Goal: Information Seeking & Learning: Learn about a topic

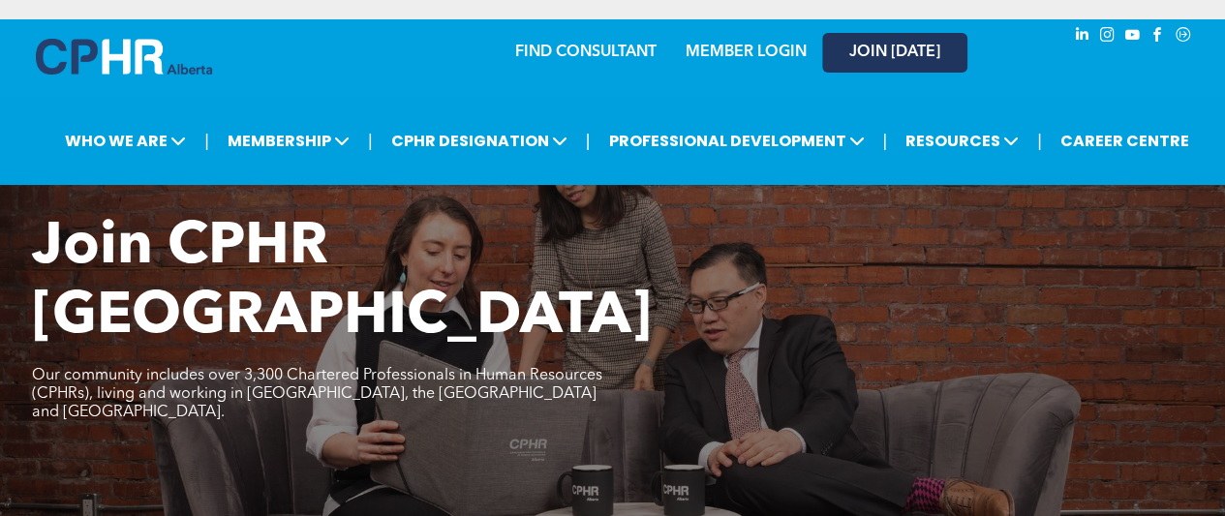
click at [854, 60] on span "JOIN [DATE]" at bounding box center [894, 53] width 91 height 18
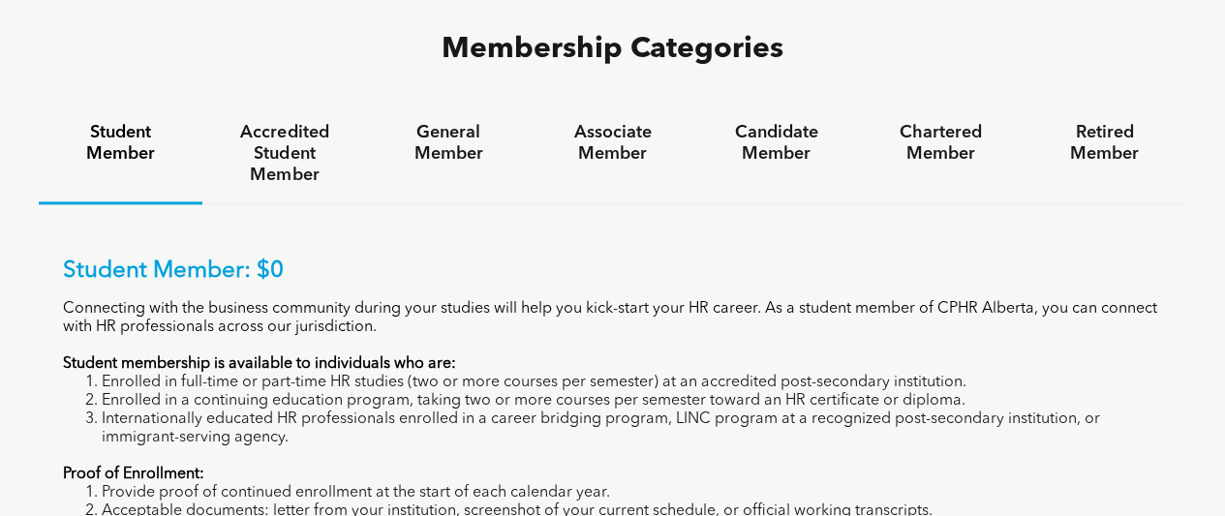
scroll to position [1226, 0]
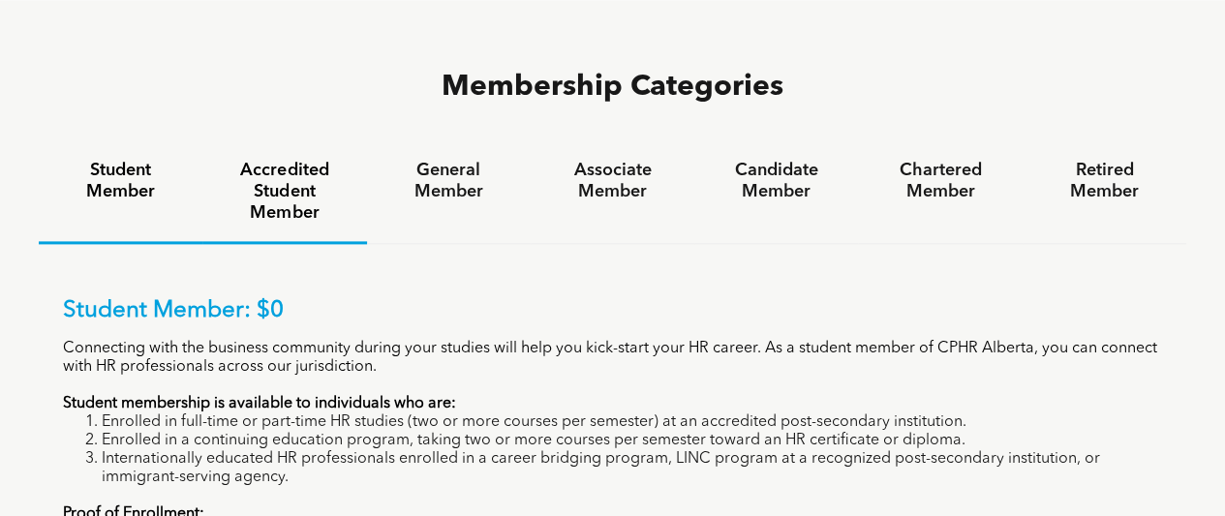
click at [300, 142] on div "Accredited Student Member" at bounding box center [284, 193] width 164 height 102
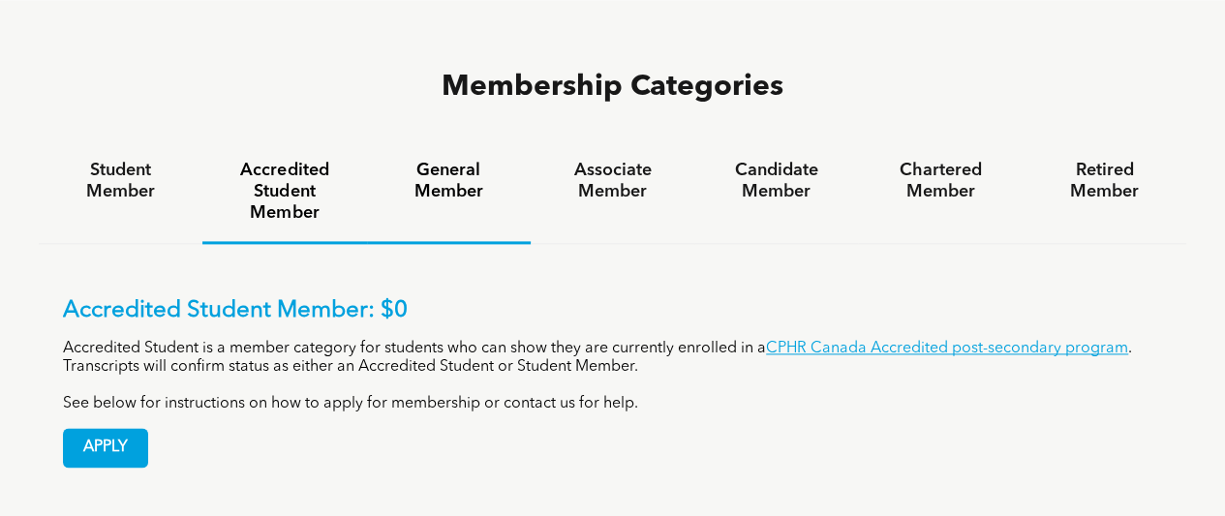
click at [469, 160] on h4 "General Member" at bounding box center [448, 181] width 129 height 43
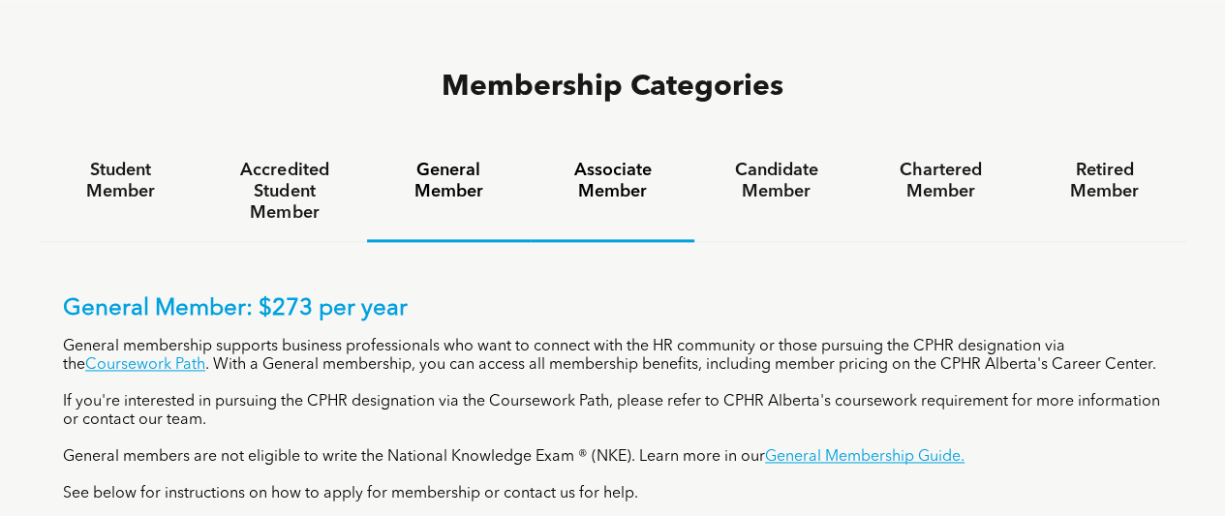
click at [622, 160] on h4 "Associate Member" at bounding box center [612, 181] width 129 height 43
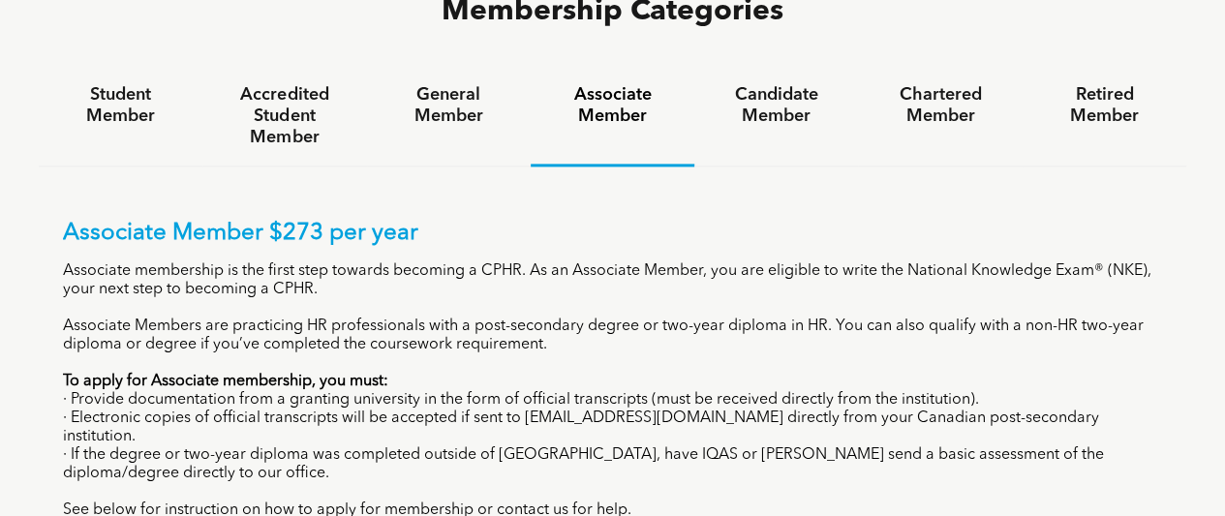
scroll to position [1302, 0]
click at [745, 66] on div "Candidate Member" at bounding box center [776, 116] width 164 height 100
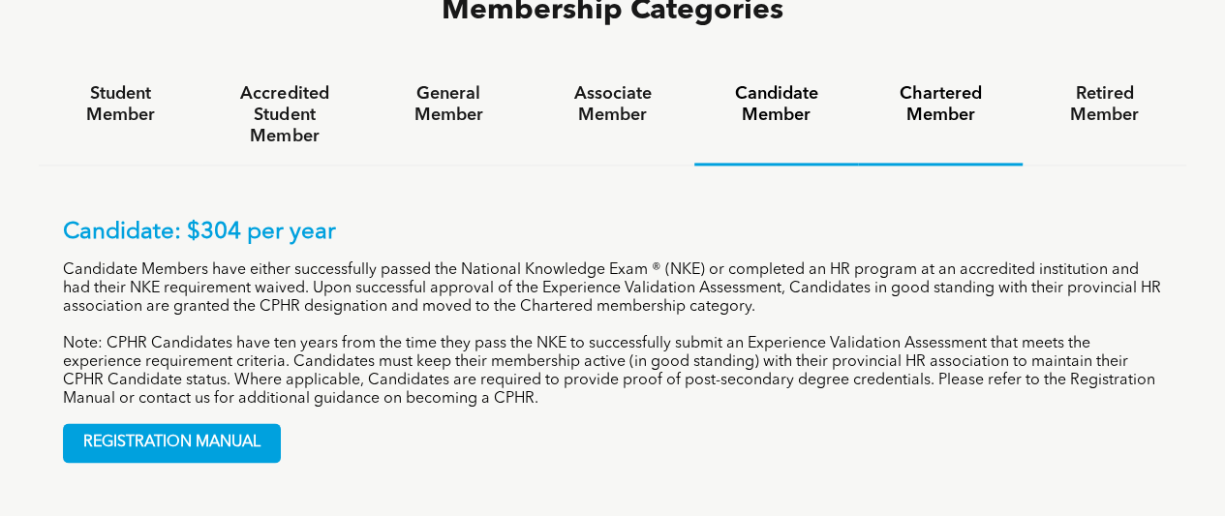
click at [967, 83] on h4 "Chartered Member" at bounding box center [939, 104] width 129 height 43
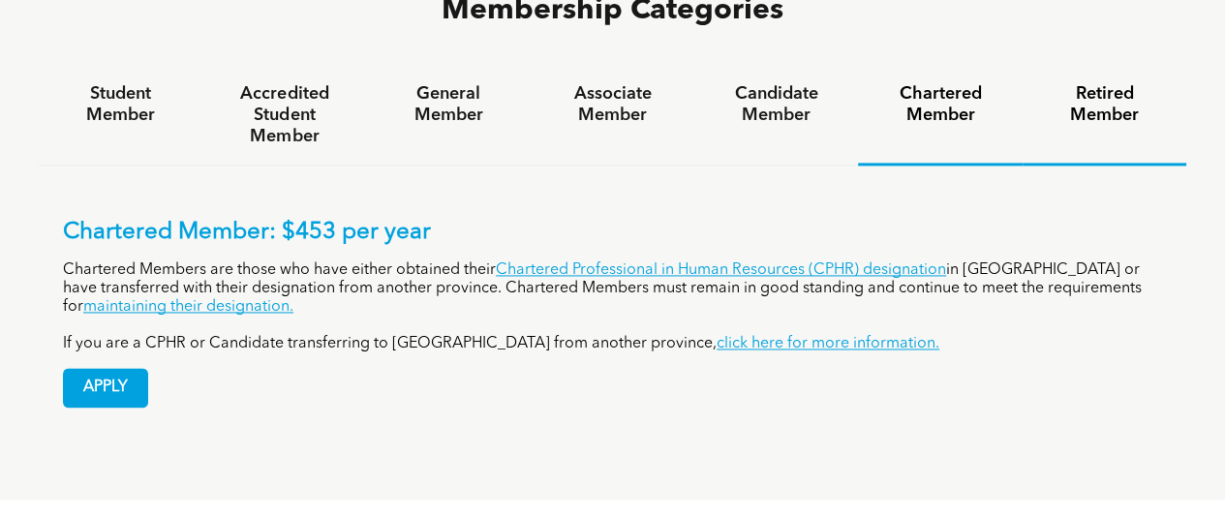
click at [1113, 83] on h4 "Retired Member" at bounding box center [1104, 104] width 129 height 43
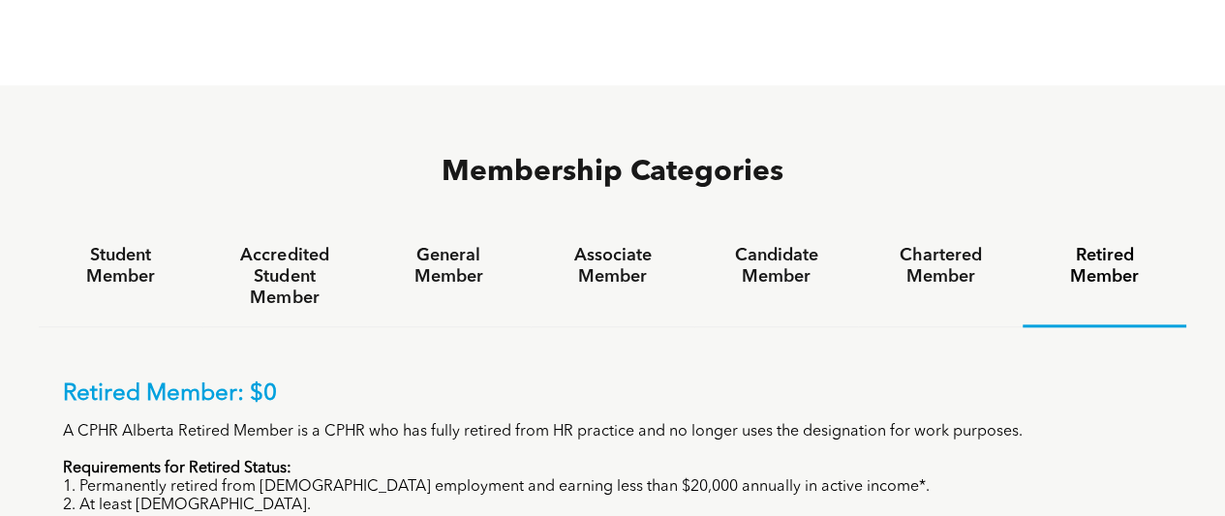
scroll to position [1132, 0]
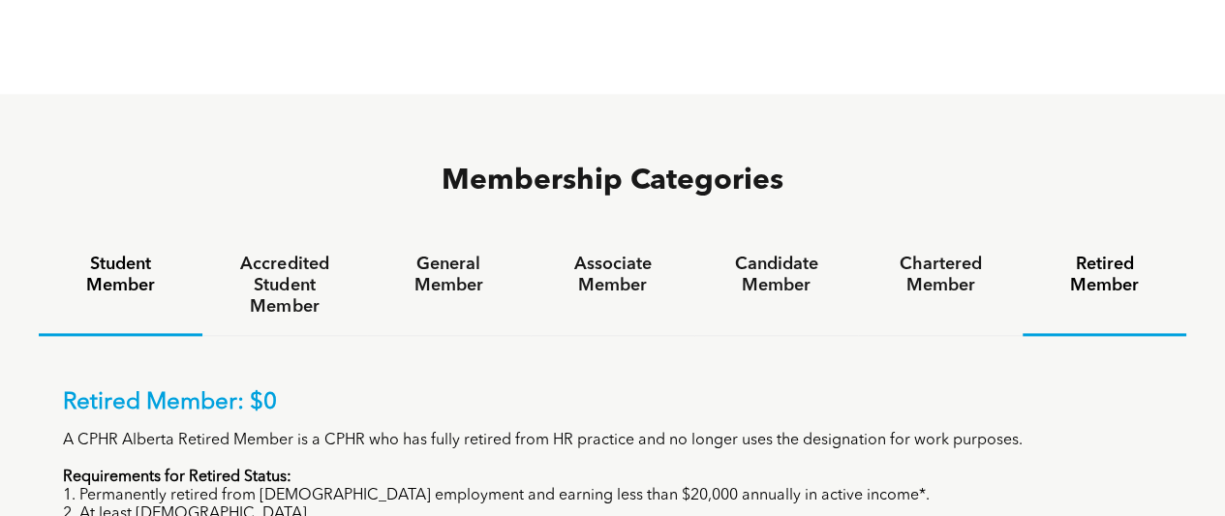
click at [105, 254] on h4 "Student Member" at bounding box center [120, 275] width 129 height 43
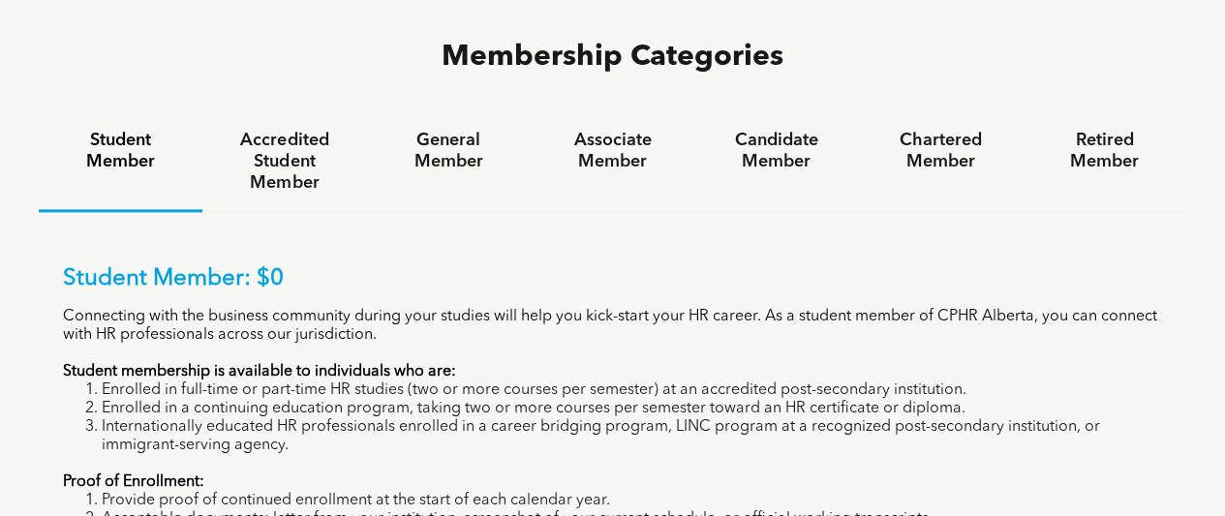
scroll to position [1257, 0]
click at [289, 129] on h4 "Accredited Student Member" at bounding box center [284, 161] width 129 height 64
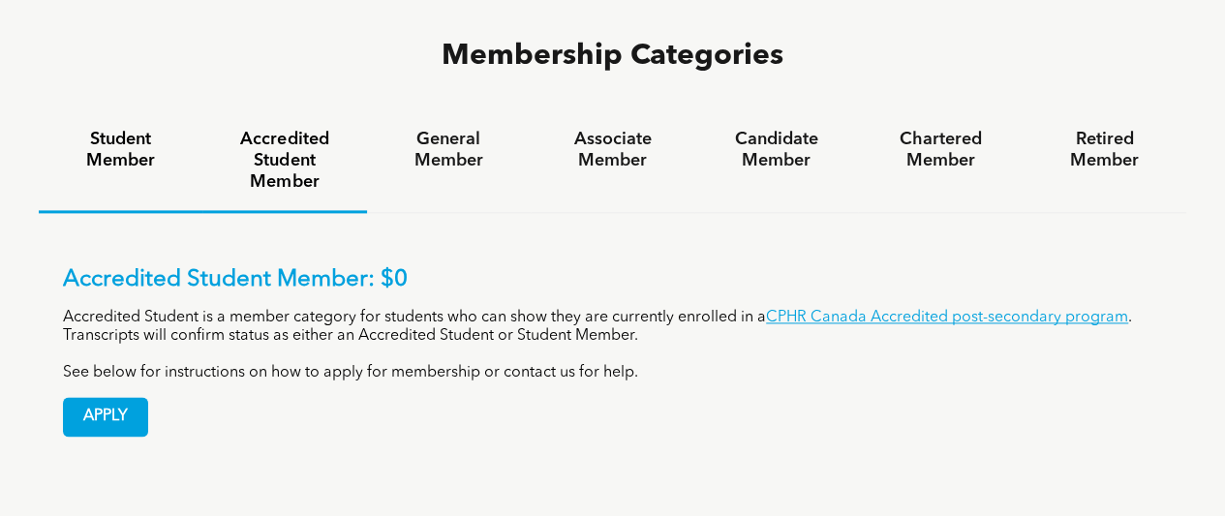
click at [154, 129] on h4 "Student Member" at bounding box center [120, 150] width 129 height 43
